Goal: Transaction & Acquisition: Purchase product/service

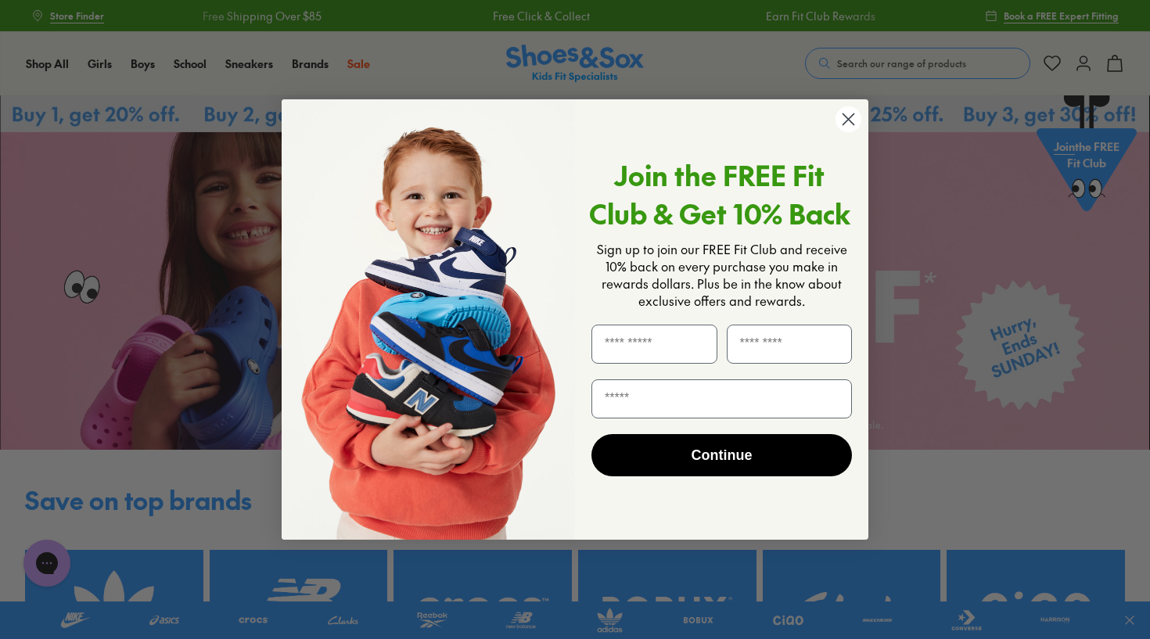
click at [847, 117] on circle "Close dialog" at bounding box center [848, 119] width 26 height 26
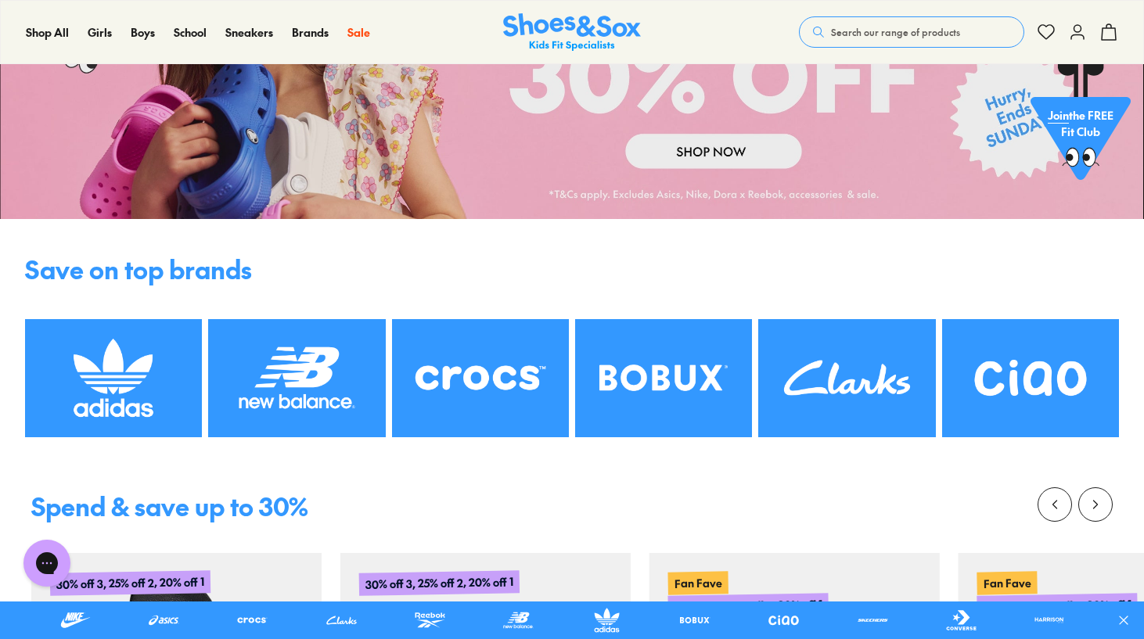
scroll to position [84, 0]
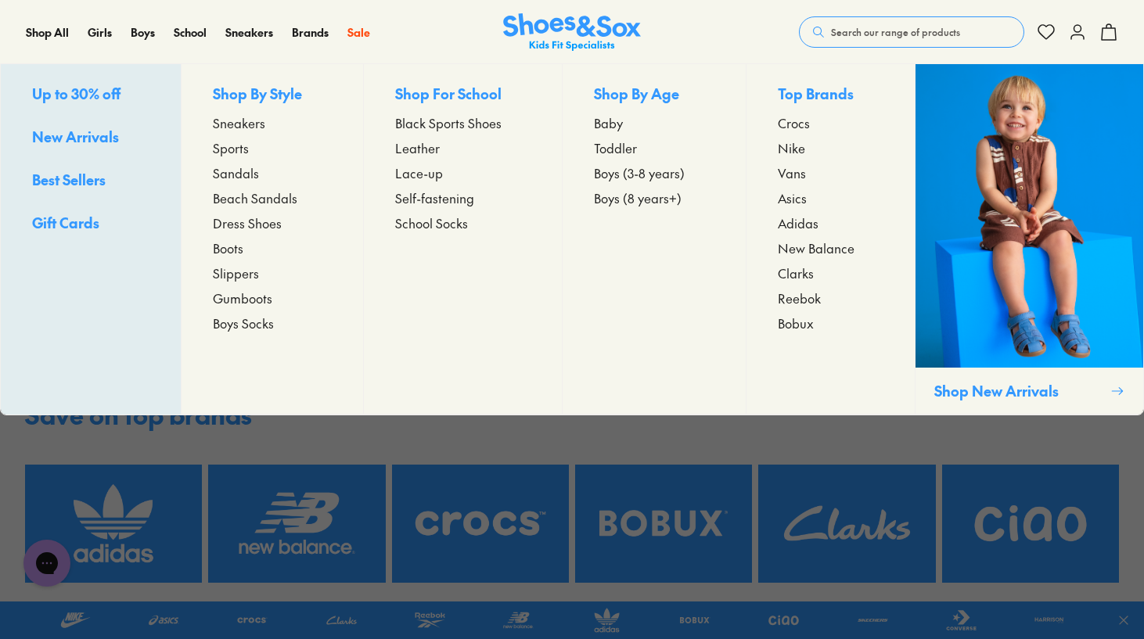
click at [627, 199] on span "Boys (8 years+)" at bounding box center [638, 198] width 88 height 19
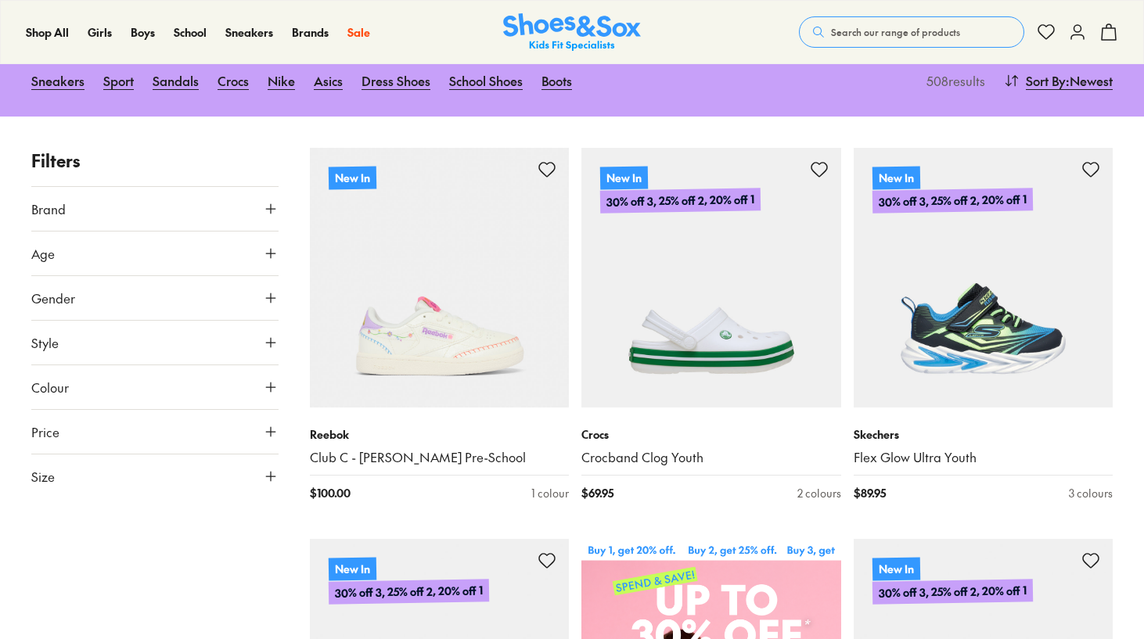
scroll to position [215, 0]
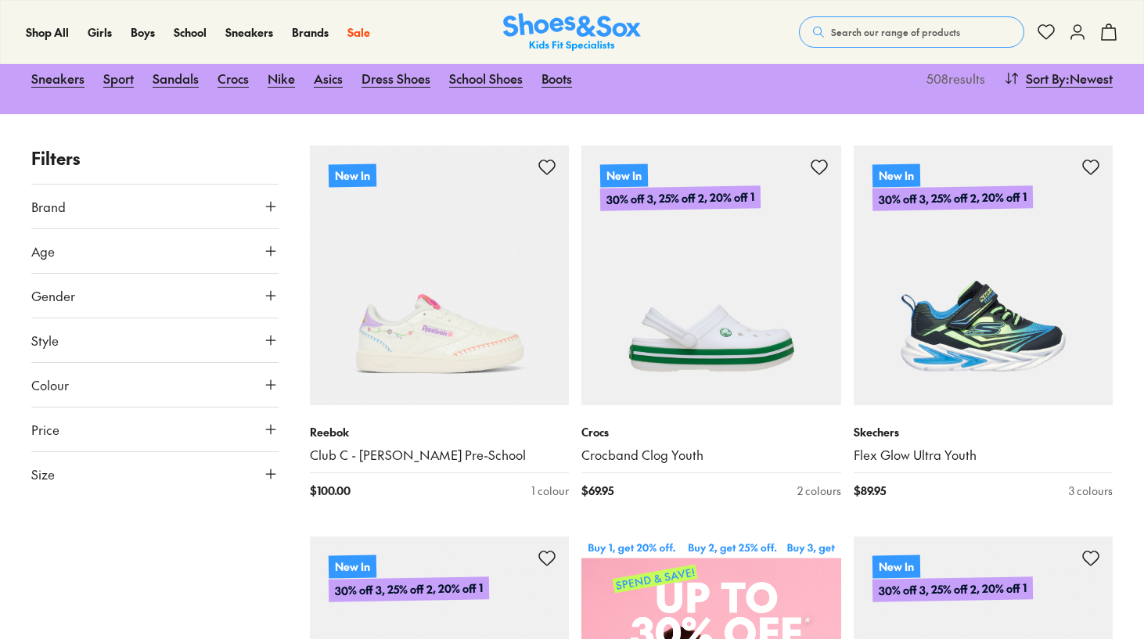
click at [275, 377] on icon at bounding box center [271, 385] width 16 height 16
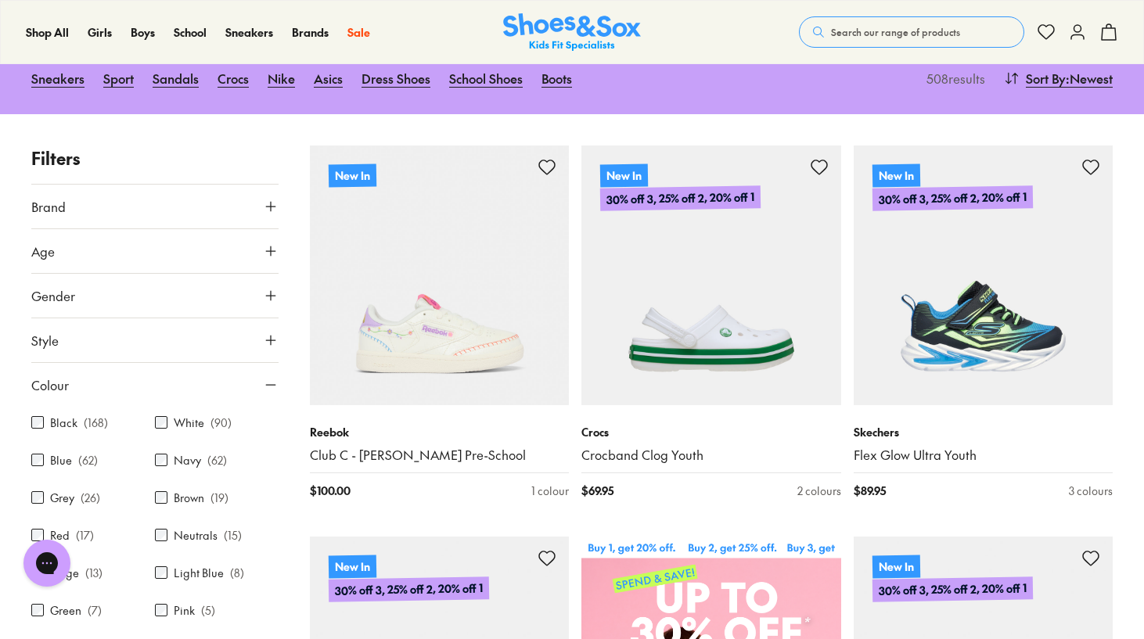
scroll to position [0, 0]
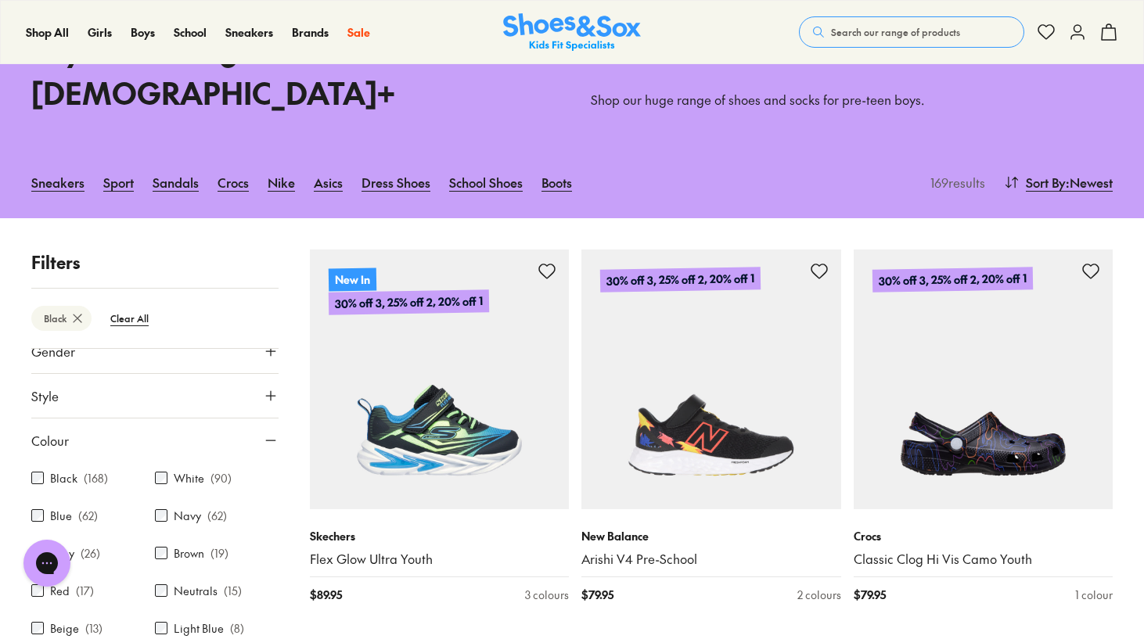
scroll to position [118, 0]
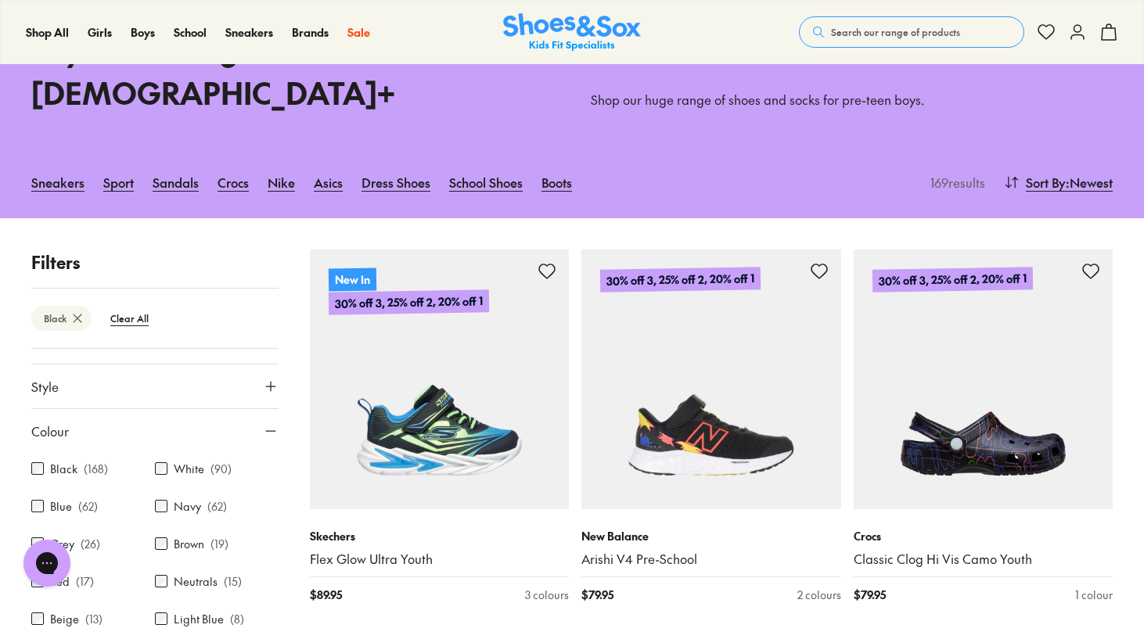
click at [266, 431] on use at bounding box center [270, 431] width 9 height 0
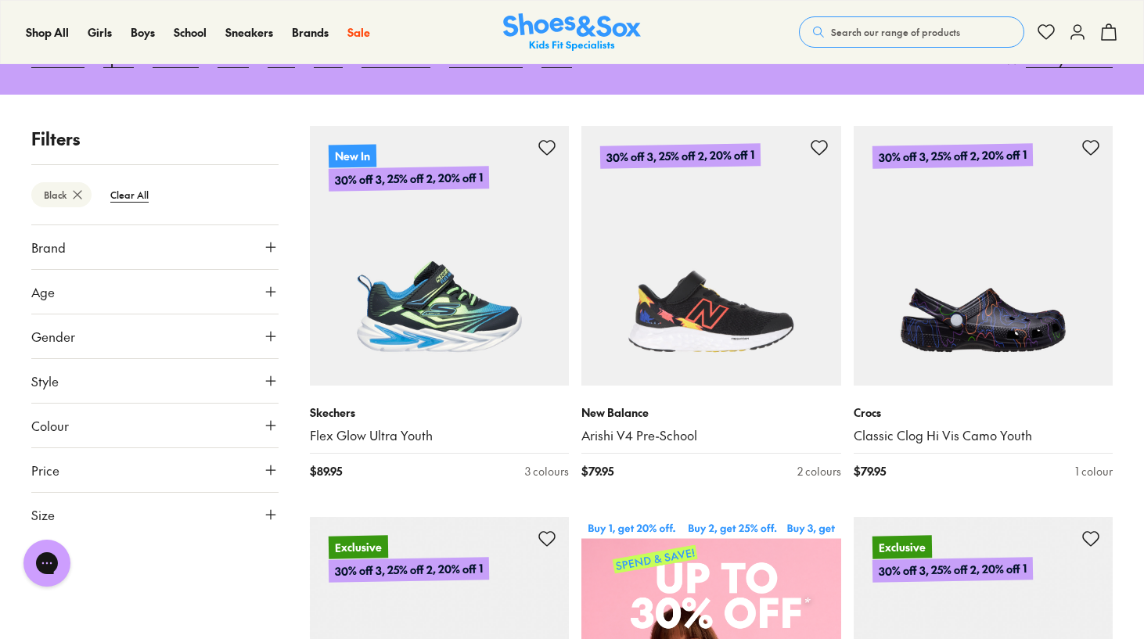
scroll to position [264, 0]
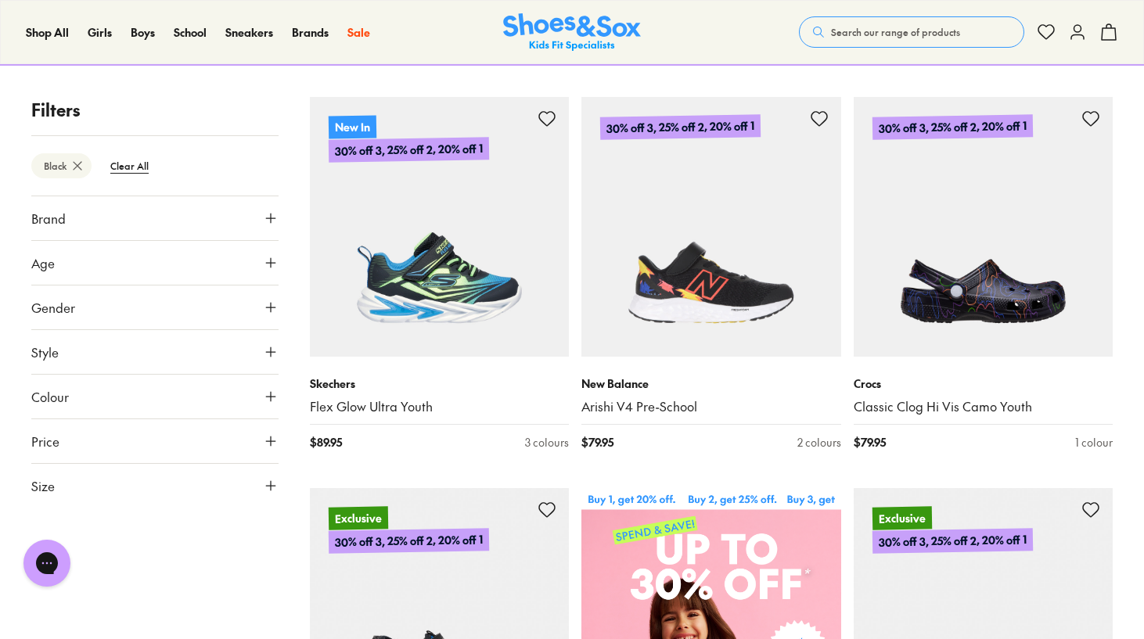
click at [267, 478] on icon at bounding box center [271, 486] width 16 height 16
click at [219, 524] on button "US" at bounding box center [235, 531] width 81 height 29
click at [57, 477] on button "3" at bounding box center [56, 484] width 50 height 38
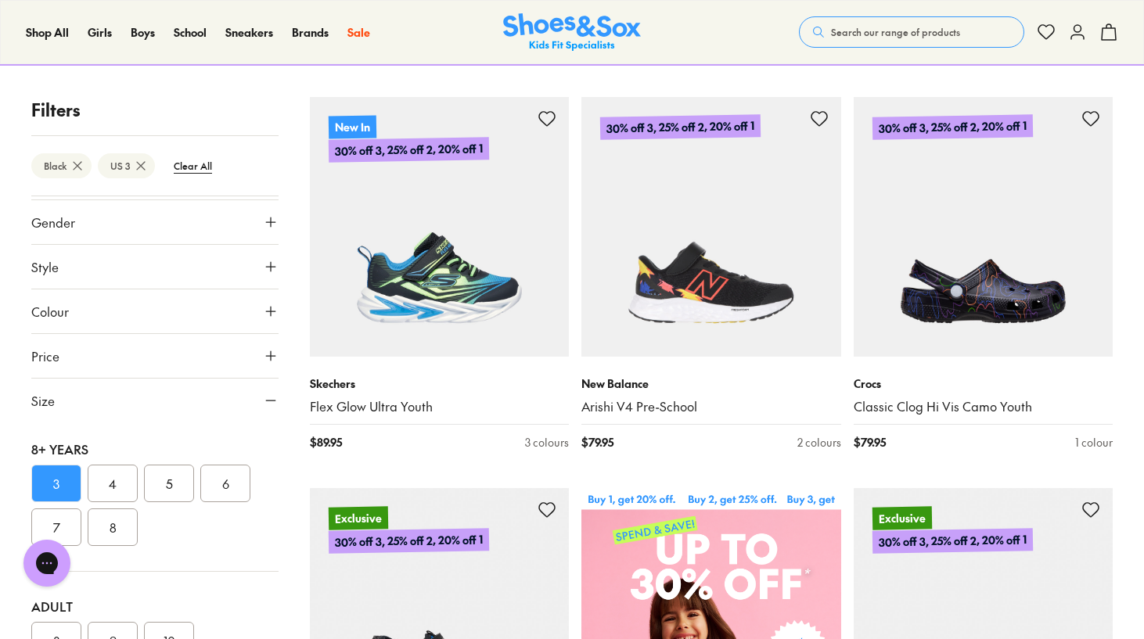
scroll to position [111, 0]
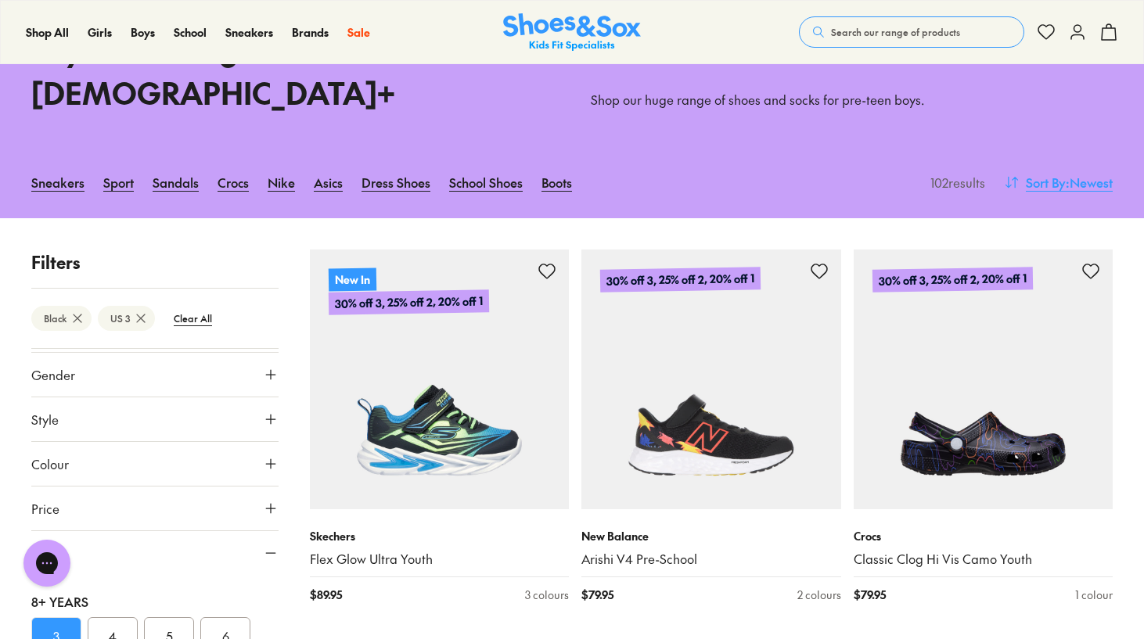
click at [1073, 173] on span ": Newest" at bounding box center [1088, 182] width 47 height 19
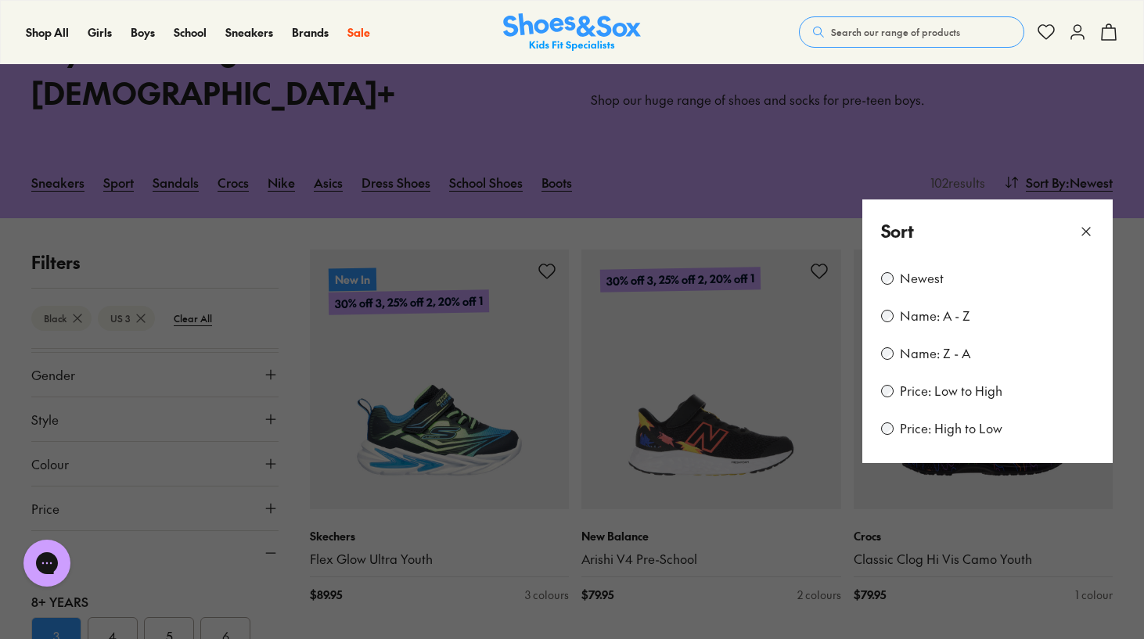
click at [972, 383] on label "Price: Low to High" at bounding box center [951, 391] width 102 height 17
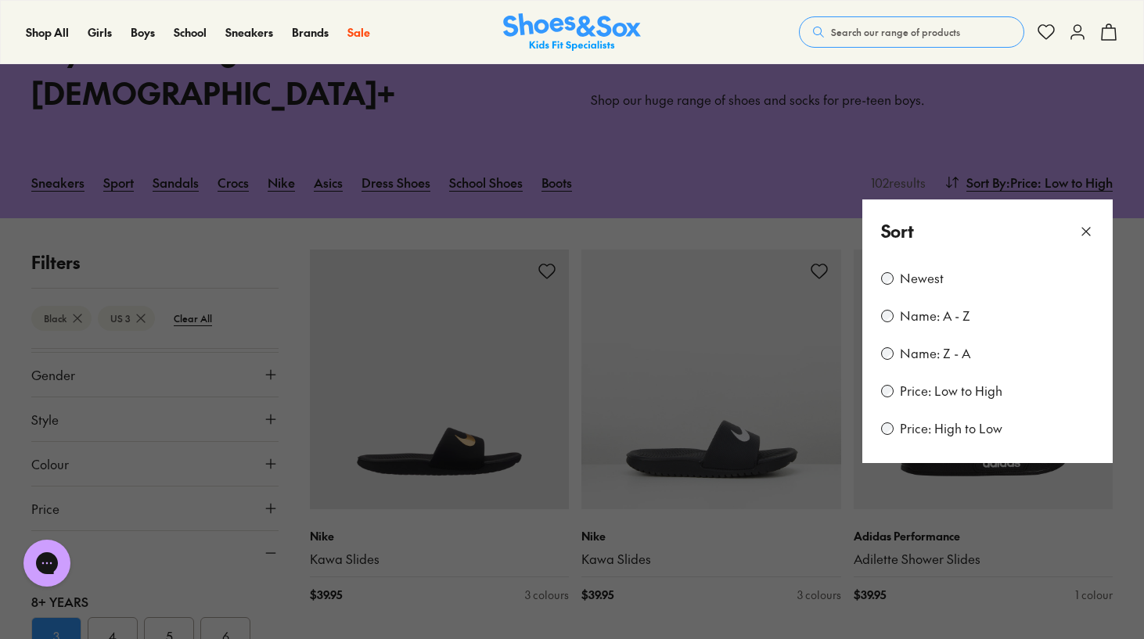
click at [728, 189] on button at bounding box center [572, 319] width 1144 height 639
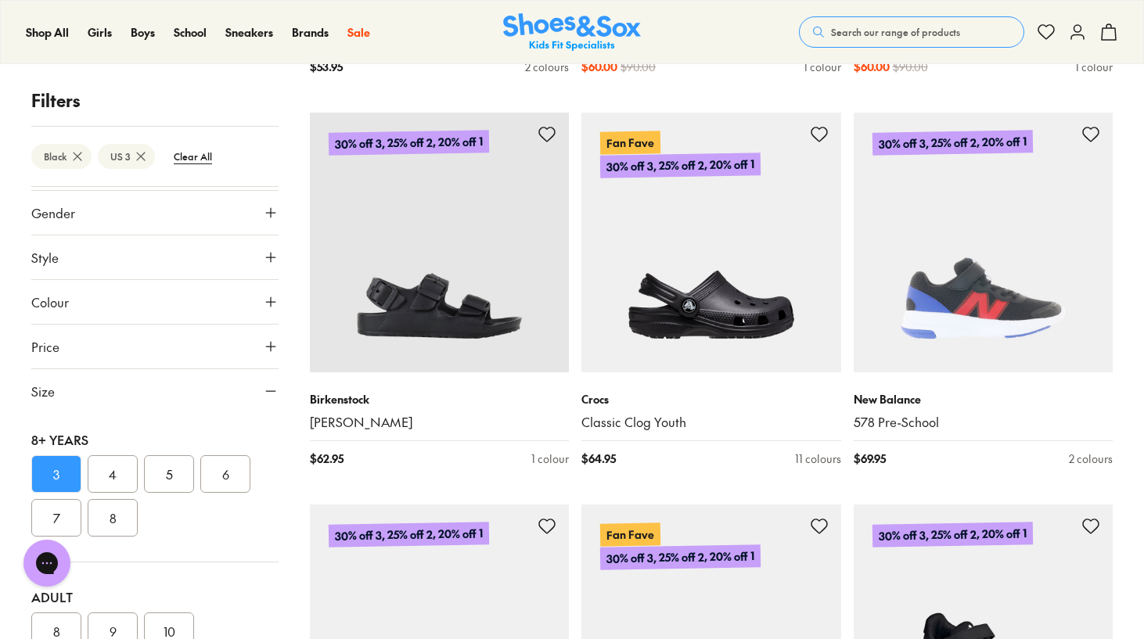
scroll to position [1083, 0]
